Goal: Browse casually: Explore the website without a specific task or goal

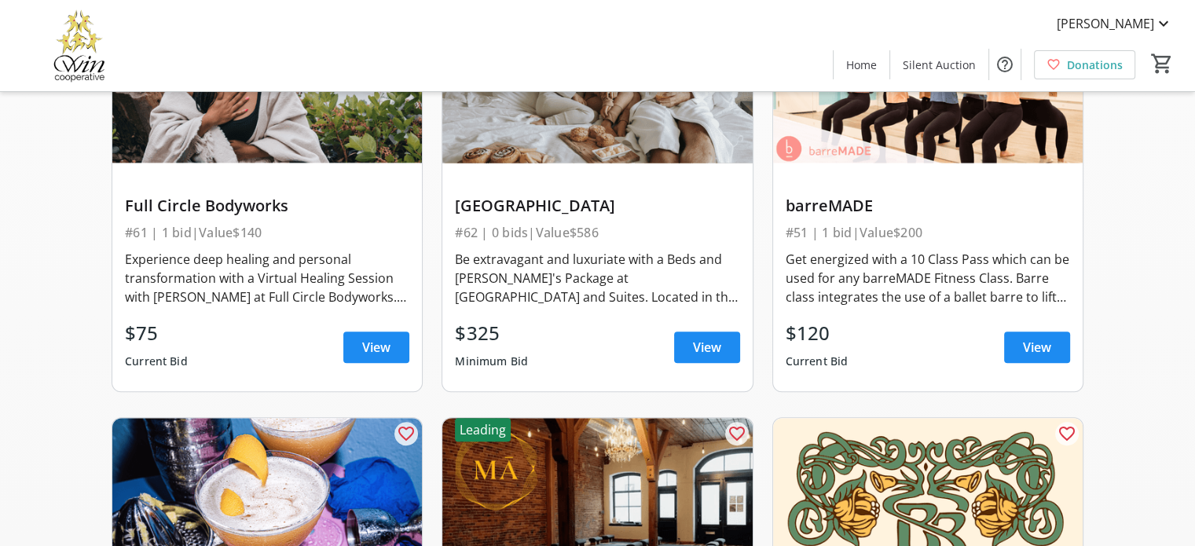
scroll to position [1084, 0]
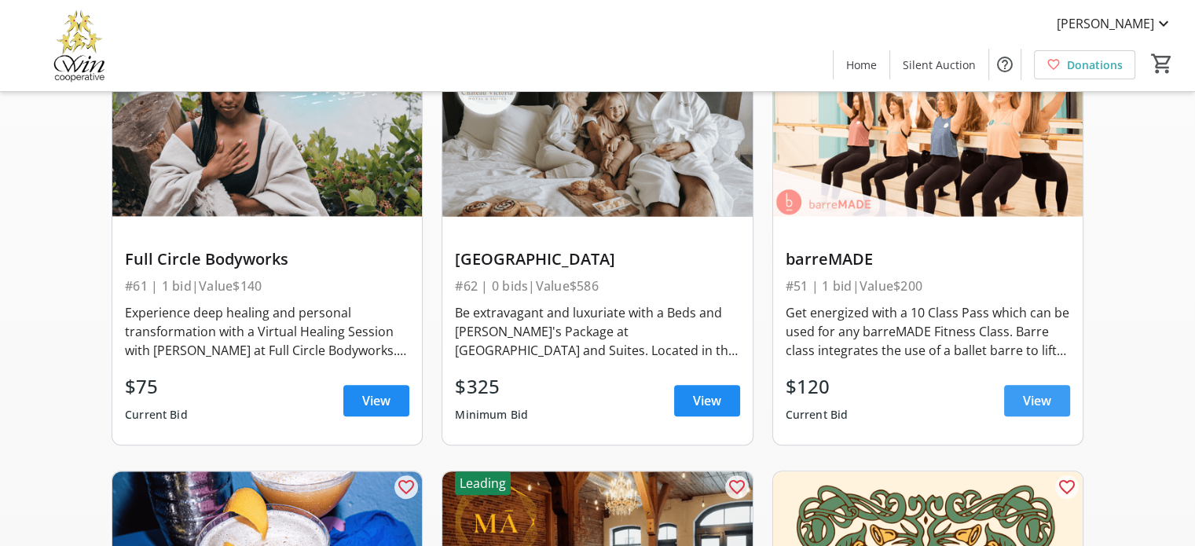
click at [1017, 394] on span at bounding box center [1037, 401] width 66 height 38
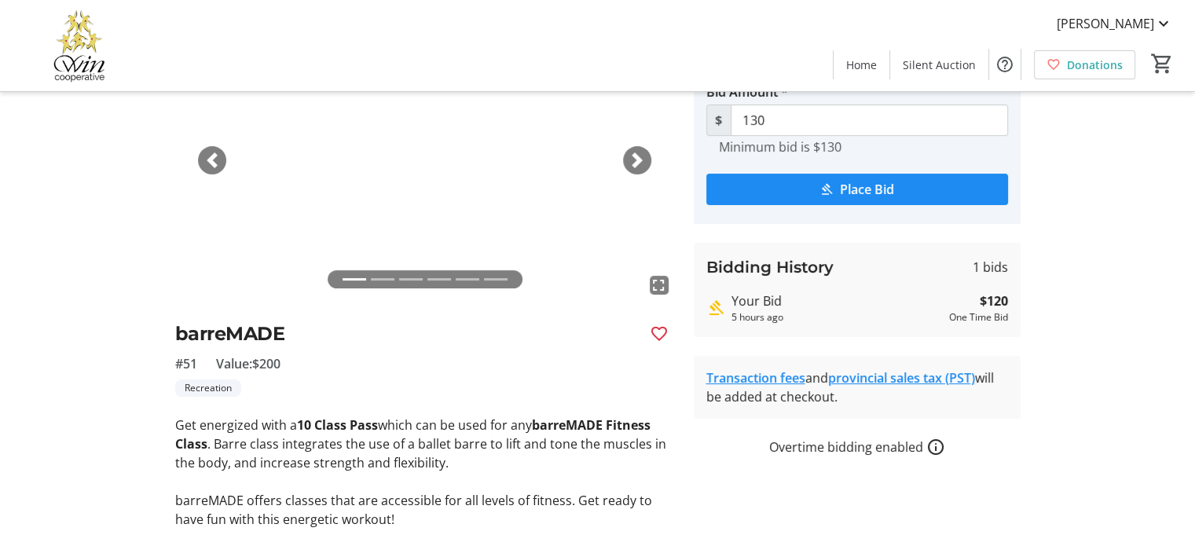
scroll to position [157, 0]
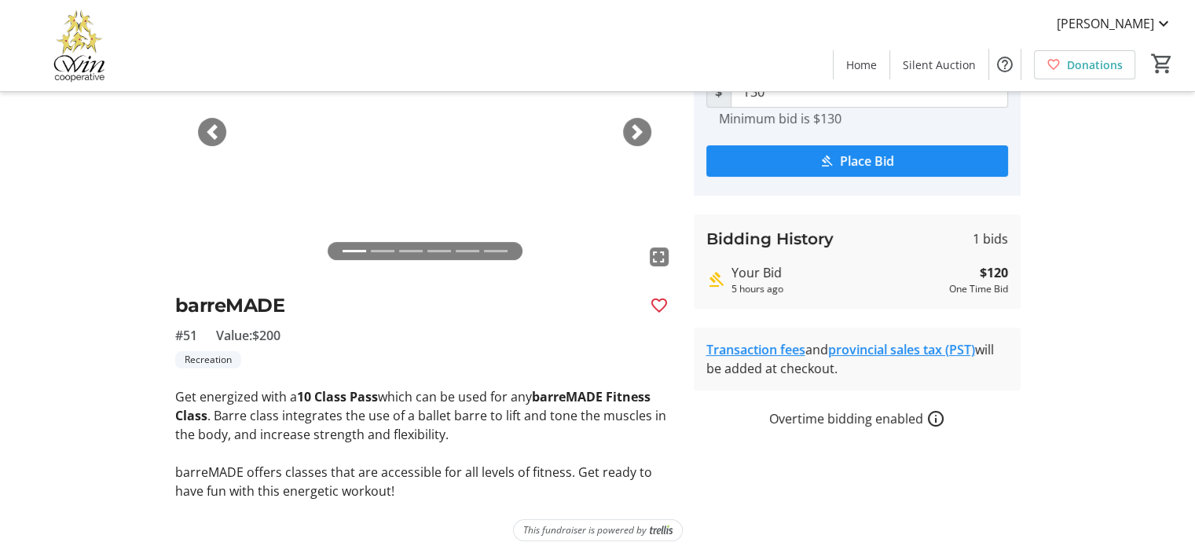
drag, startPoint x: 614, startPoint y: 449, endPoint x: 82, endPoint y: 354, distance: 541.1
click at [82, 354] on div "fullscreen fullscreen fullscreen fullscreen fullscreen fullscreen Previous Next…" at bounding box center [597, 245] width 1037 height 509
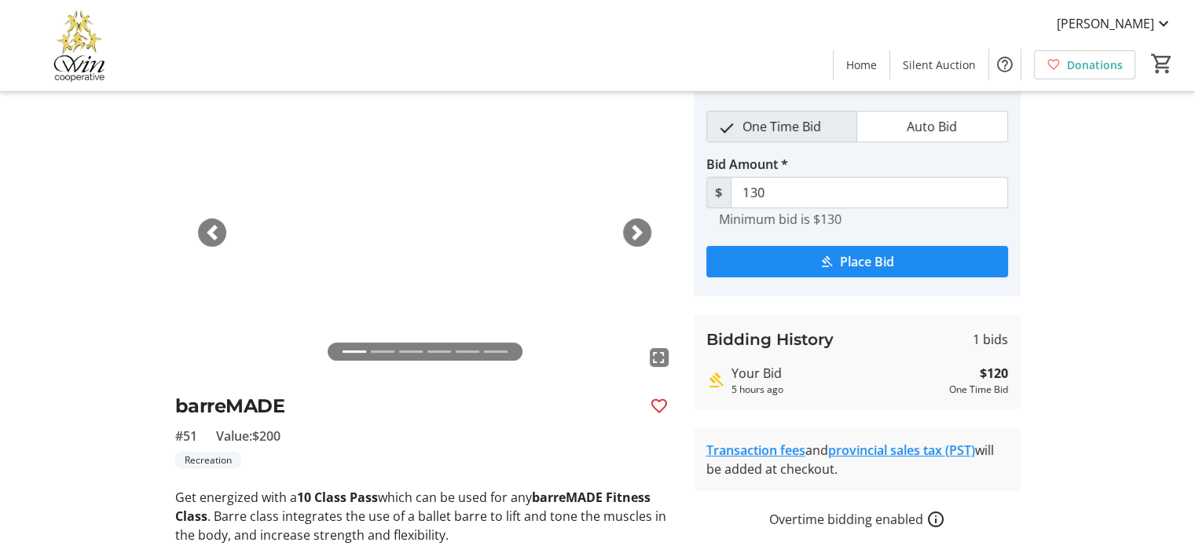
scroll to position [0, 0]
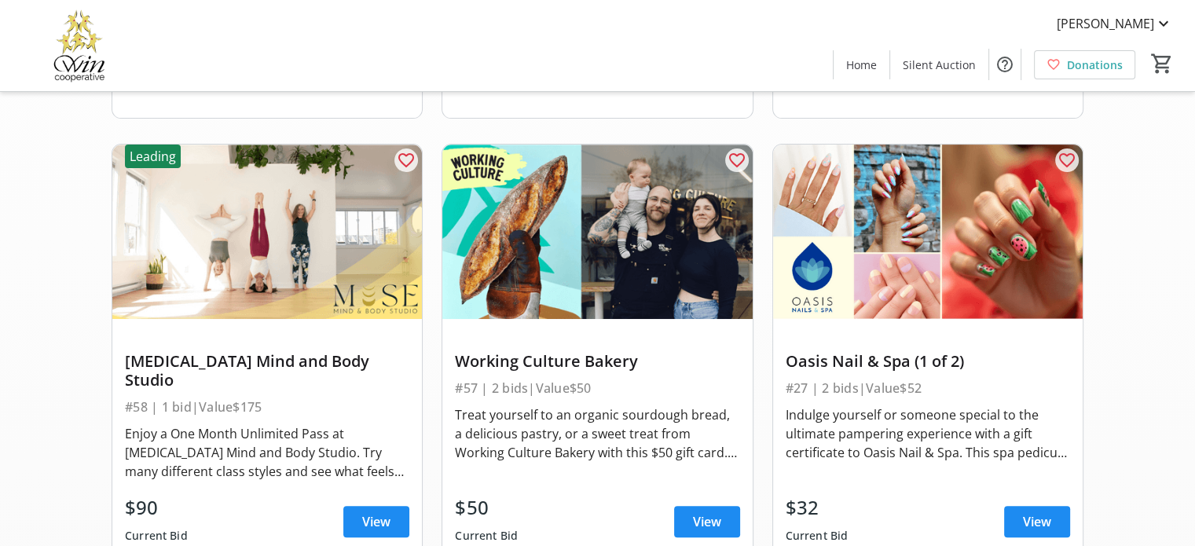
scroll to position [613, 0]
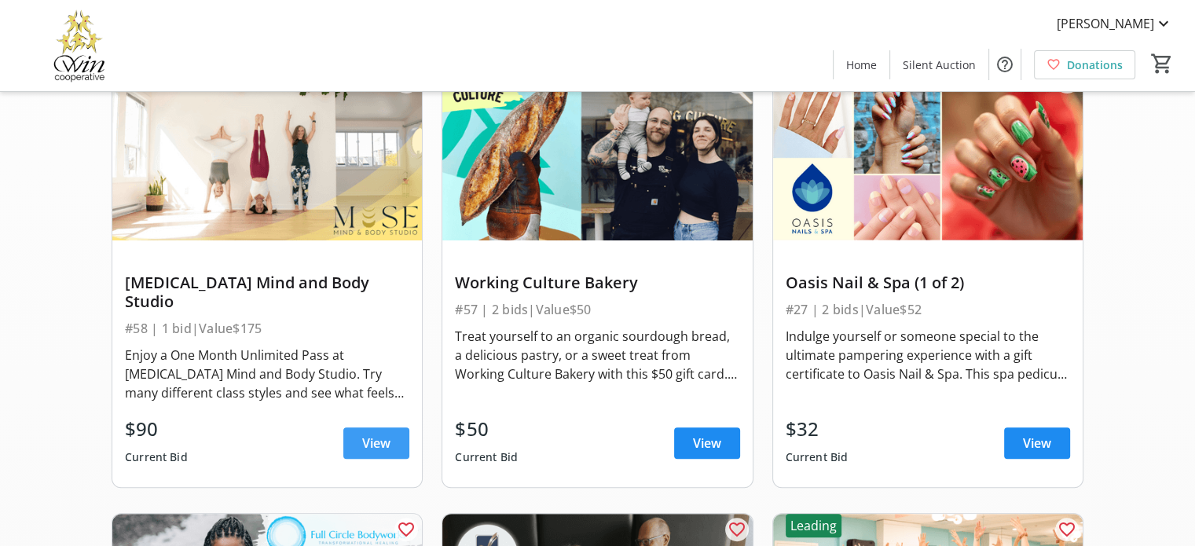
click at [366, 435] on span "View" at bounding box center [376, 443] width 28 height 19
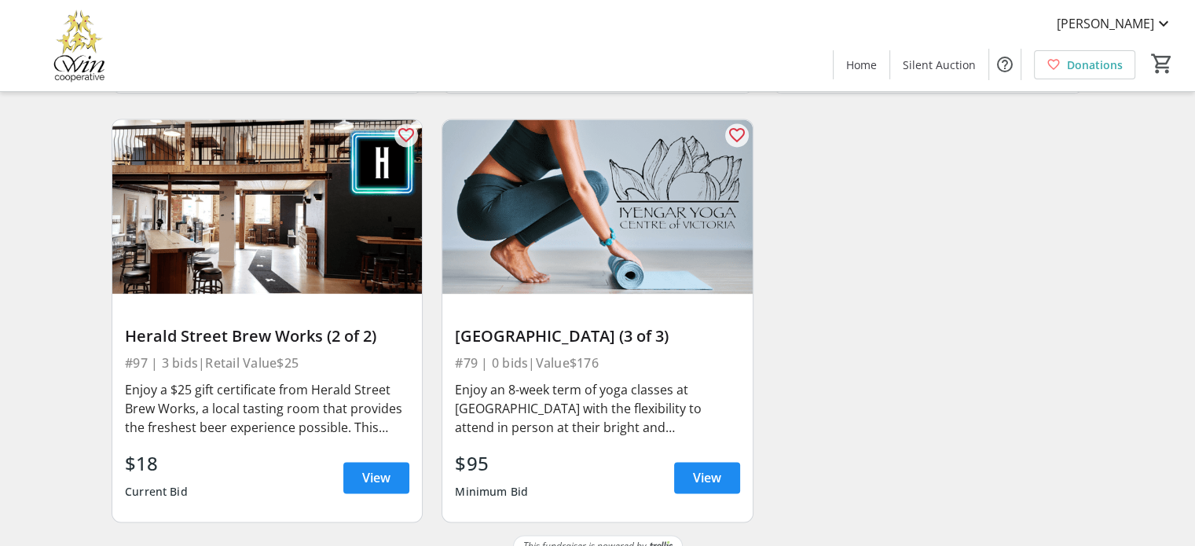
scroll to position [14098, 0]
